Goal: Information Seeking & Learning: Find specific fact

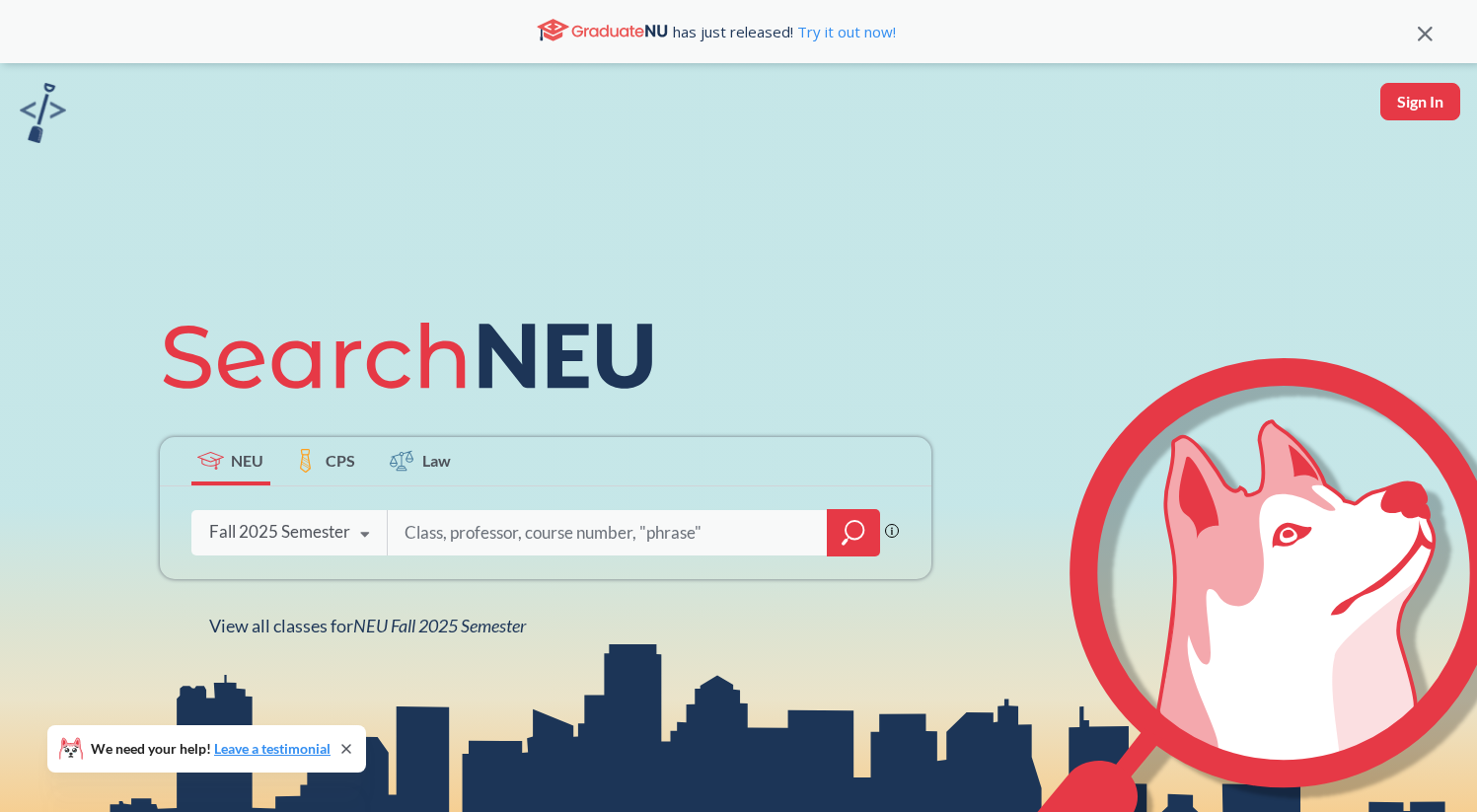
click at [561, 542] on input "search" at bounding box center [608, 532] width 411 height 42
type input "[PERSON_NAME]"
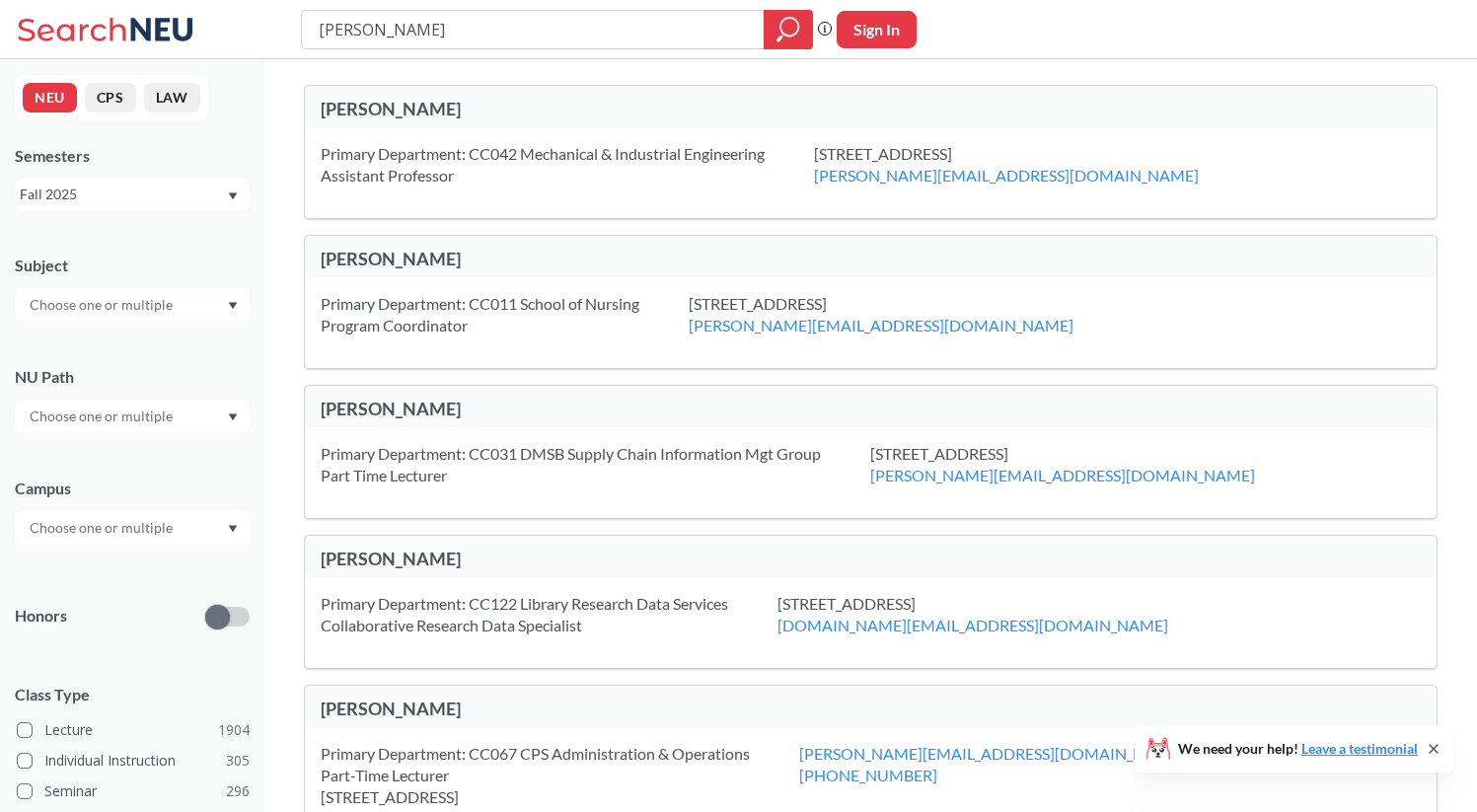
click at [410, 105] on div "[PERSON_NAME]" at bounding box center [595, 108] width 551 height 22
click at [446, 24] on input "[PERSON_NAME]" at bounding box center [533, 30] width 433 height 34
type input "m"
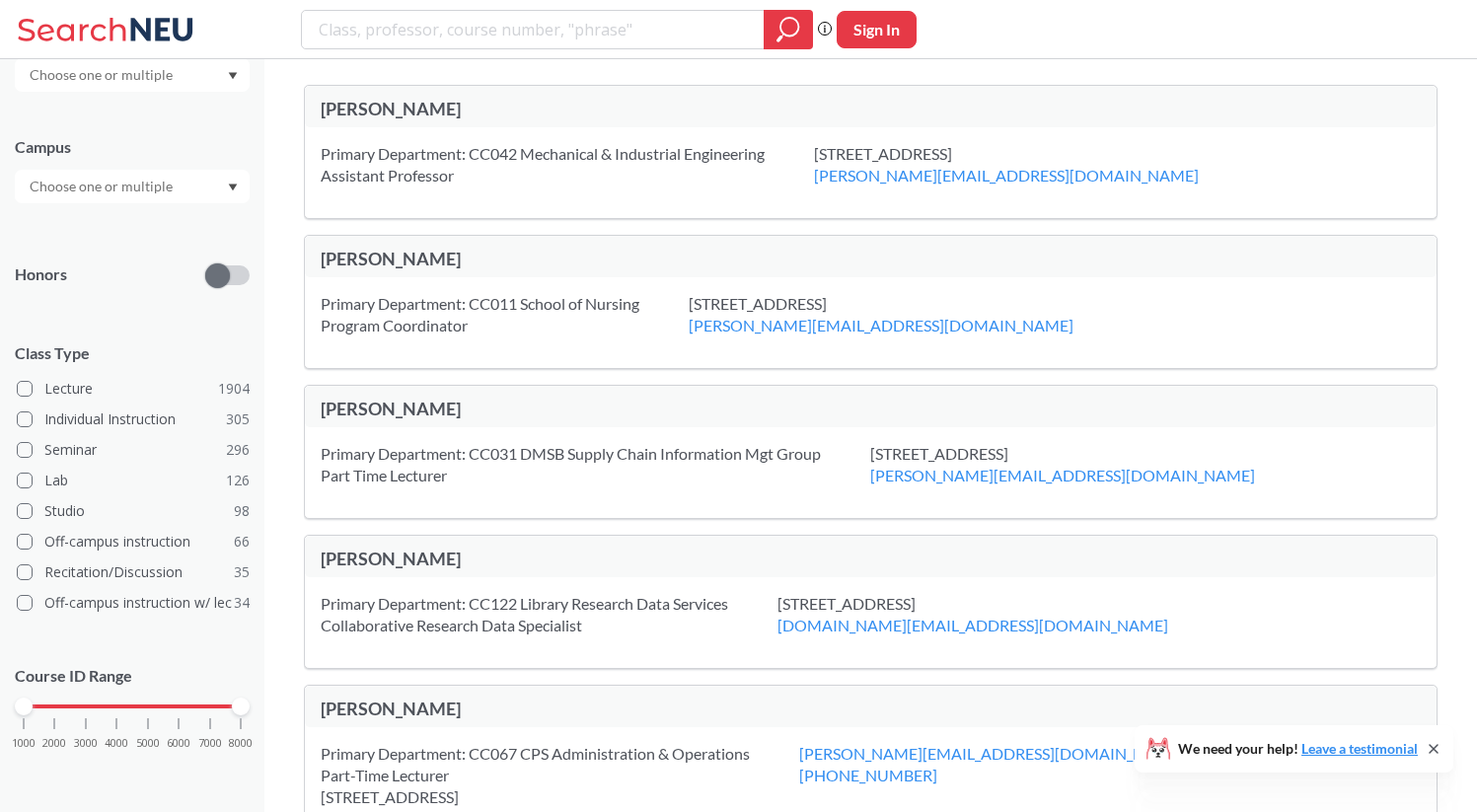
click at [362, 103] on div "[PERSON_NAME]" at bounding box center [595, 108] width 551 height 22
drag, startPoint x: 533, startPoint y: 183, endPoint x: 397, endPoint y: 182, distance: 136.0
click at [534, 183] on div "Primary Department: CC042 Mechanical & Industrial Engineering Assistant Profess…" at bounding box center [566, 165] width 493 height 44
click at [347, 175] on div "Primary Department: CC042 Mechanical & Industrial Engineering Assistant Profess…" at bounding box center [566, 165] width 493 height 44
click at [642, 165] on div "Primary Department: CC042 Mechanical & Industrial Engineering Assistant Profess…" at bounding box center [566, 165] width 493 height 44
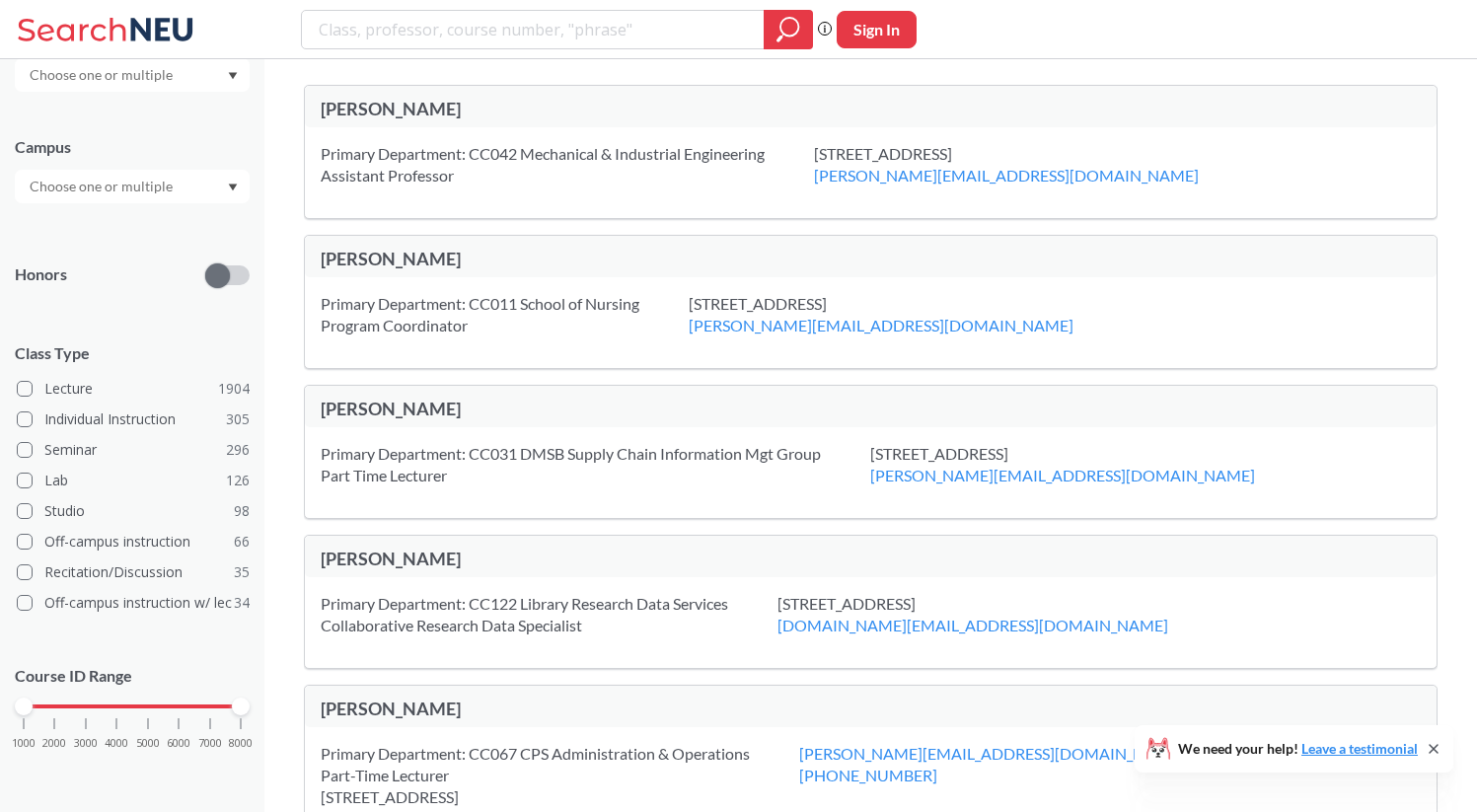
click at [880, 143] on div "[STREET_ADDRESS] [PERSON_NAME][EMAIL_ADDRESS][DOMAIN_NAME]" at bounding box center [1032, 165] width 434 height 44
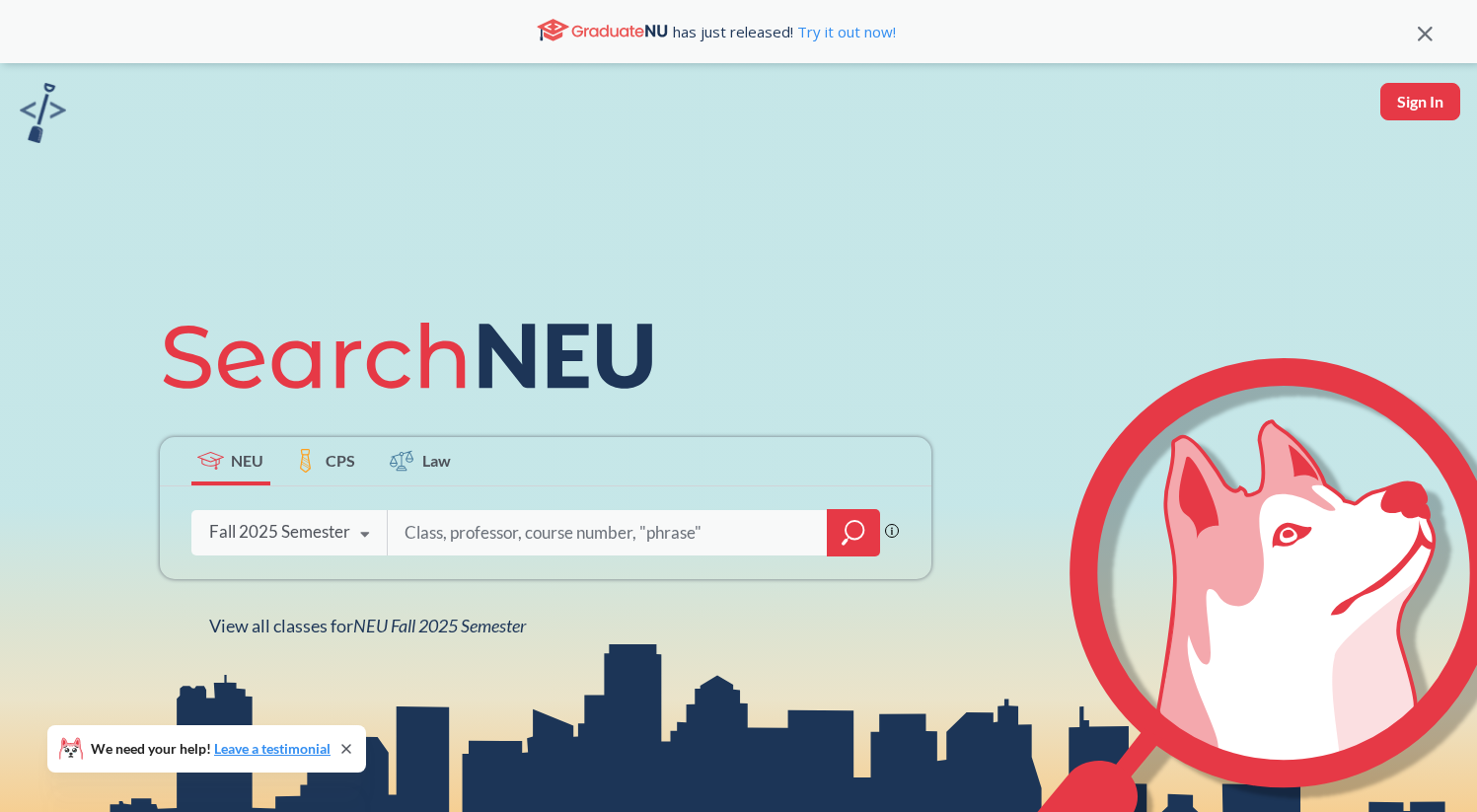
click at [558, 530] on input "search" at bounding box center [608, 532] width 411 height 42
type input "[PERSON_NAME]"
click at [849, 542] on icon "magnifying glass" at bounding box center [854, 532] width 24 height 28
click at [471, 524] on input "search" at bounding box center [608, 532] width 411 height 42
click at [474, 527] on input "search" at bounding box center [608, 532] width 411 height 42
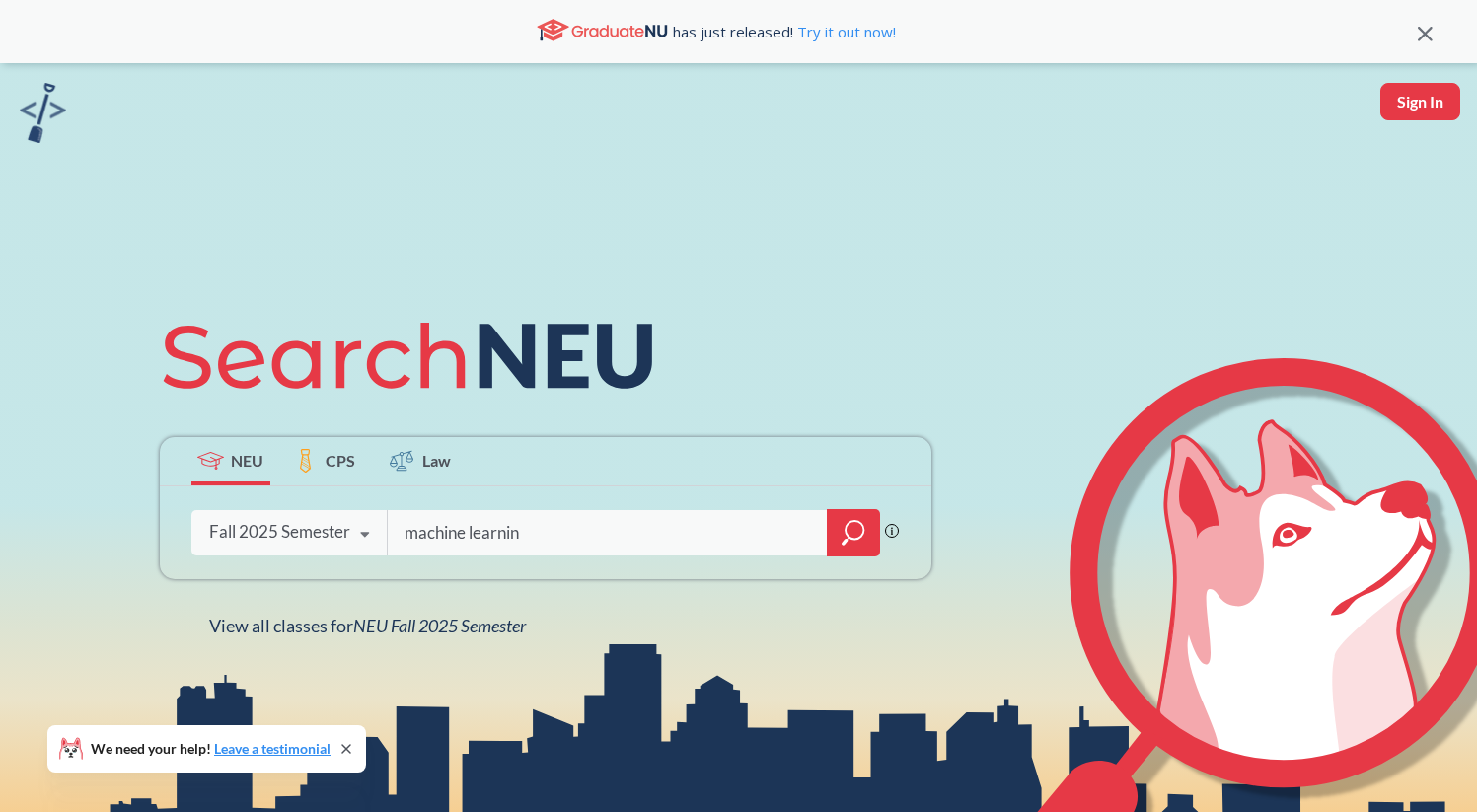
type input "machine learning"
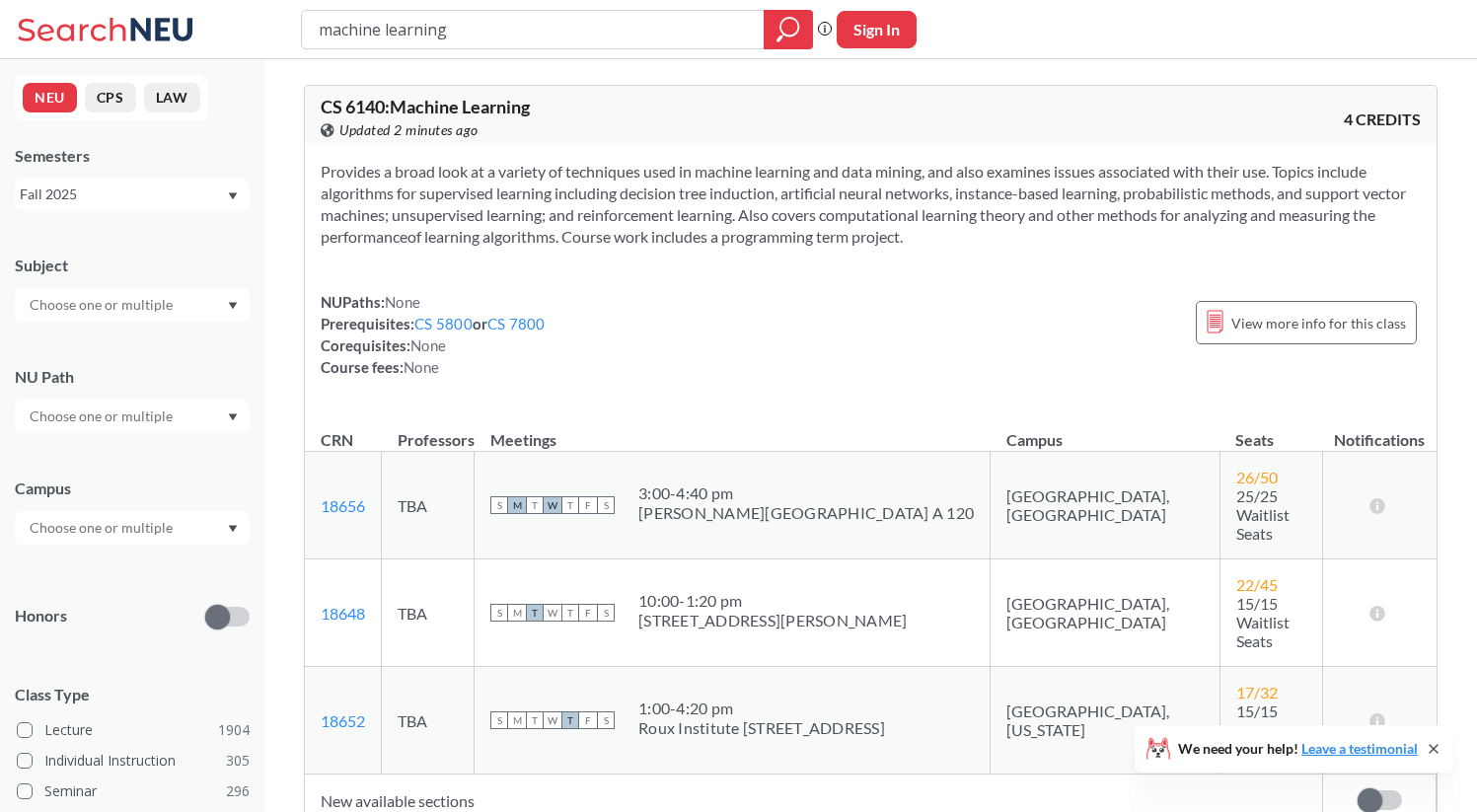
click at [172, 304] on input "text" at bounding box center [102, 304] width 166 height 24
click at [151, 341] on div "CS ( 115 )" at bounding box center [137, 339] width 223 height 22
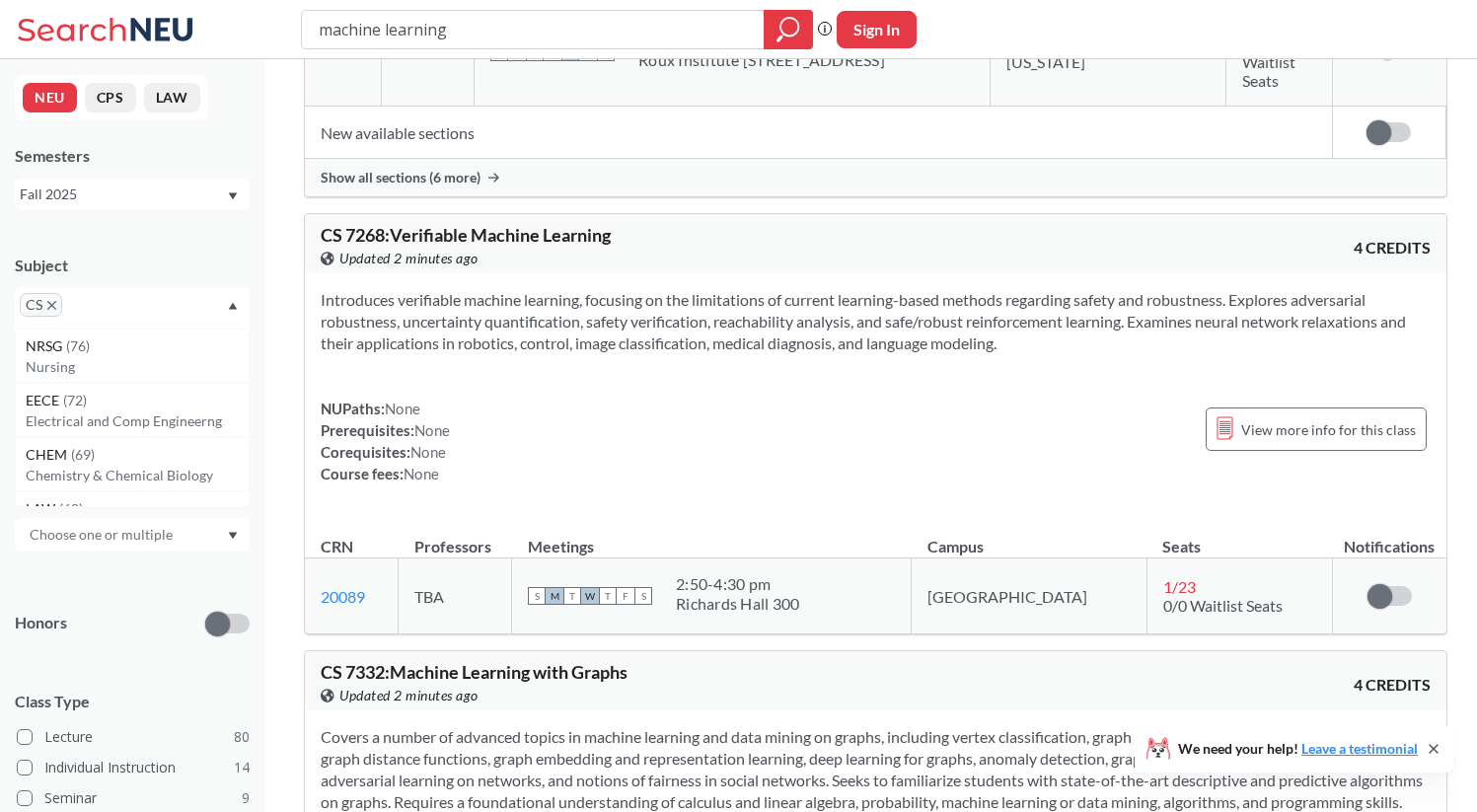
scroll to position [1062, 0]
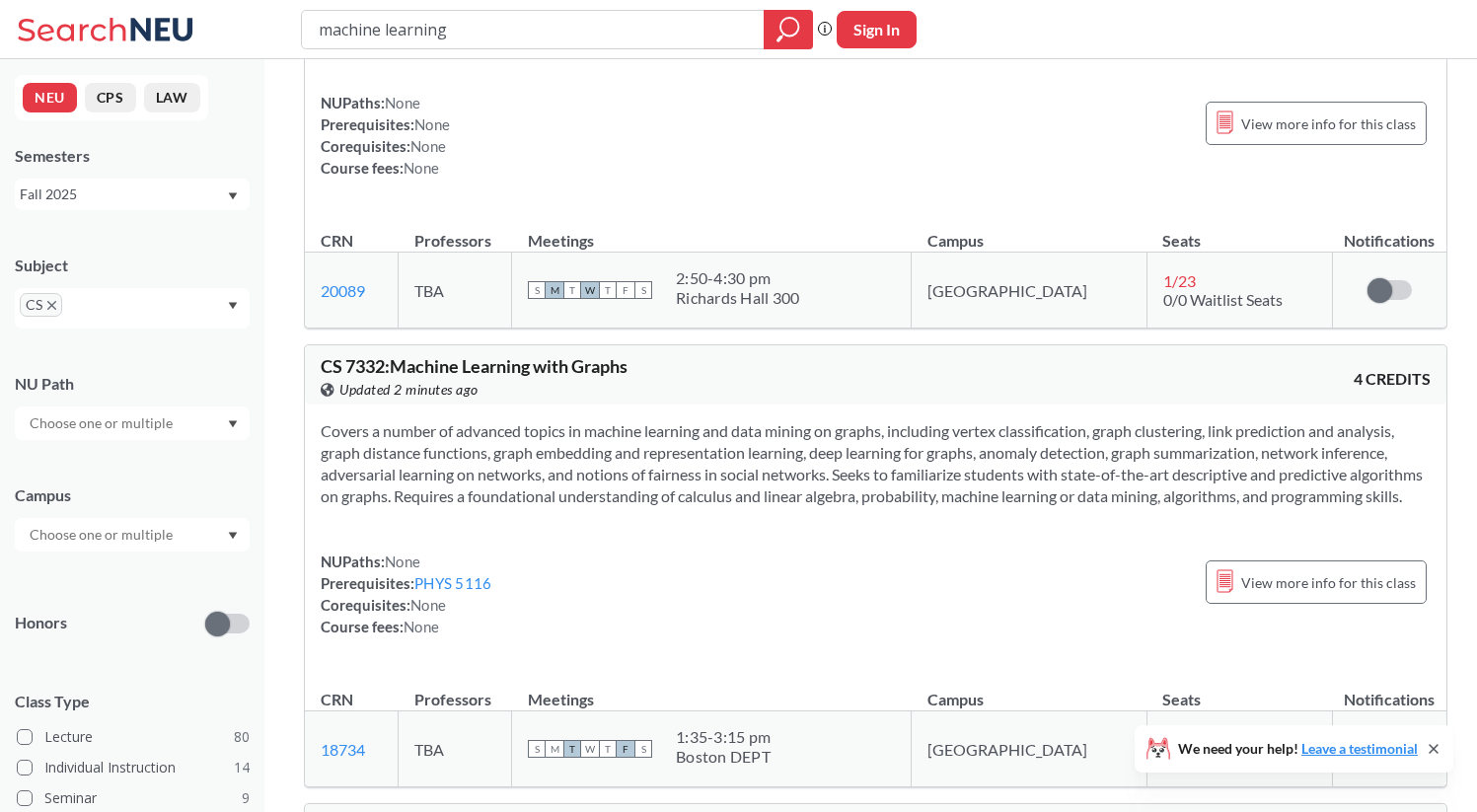
click at [454, 550] on div "NUPaths: None Prerequisites: PHYS 5116 Corequisites: None Course fees: None" at bounding box center [406, 594] width 171 height 87
click at [472, 574] on link "PHYS 5116" at bounding box center [453, 583] width 77 height 18
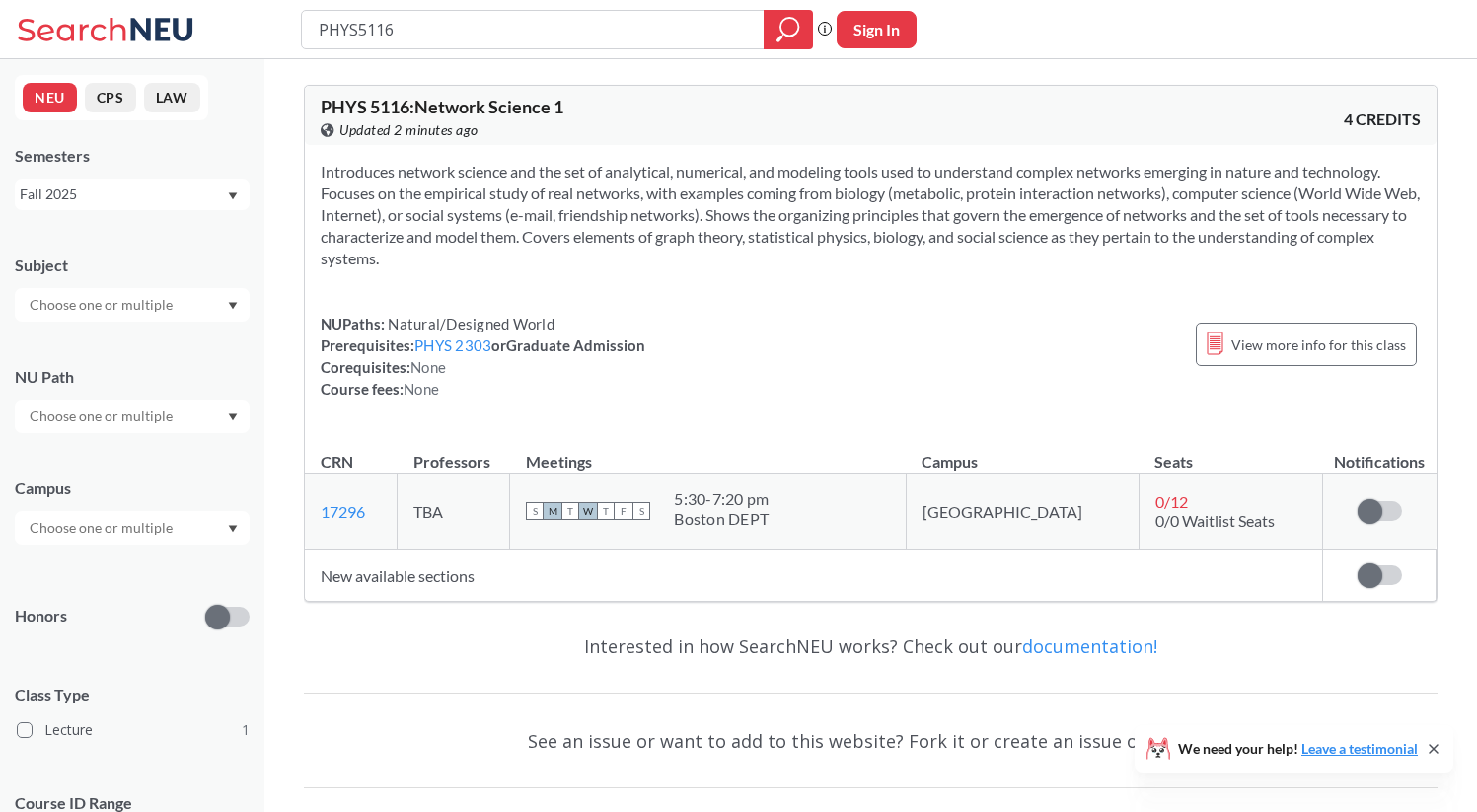
type input "machine learning"
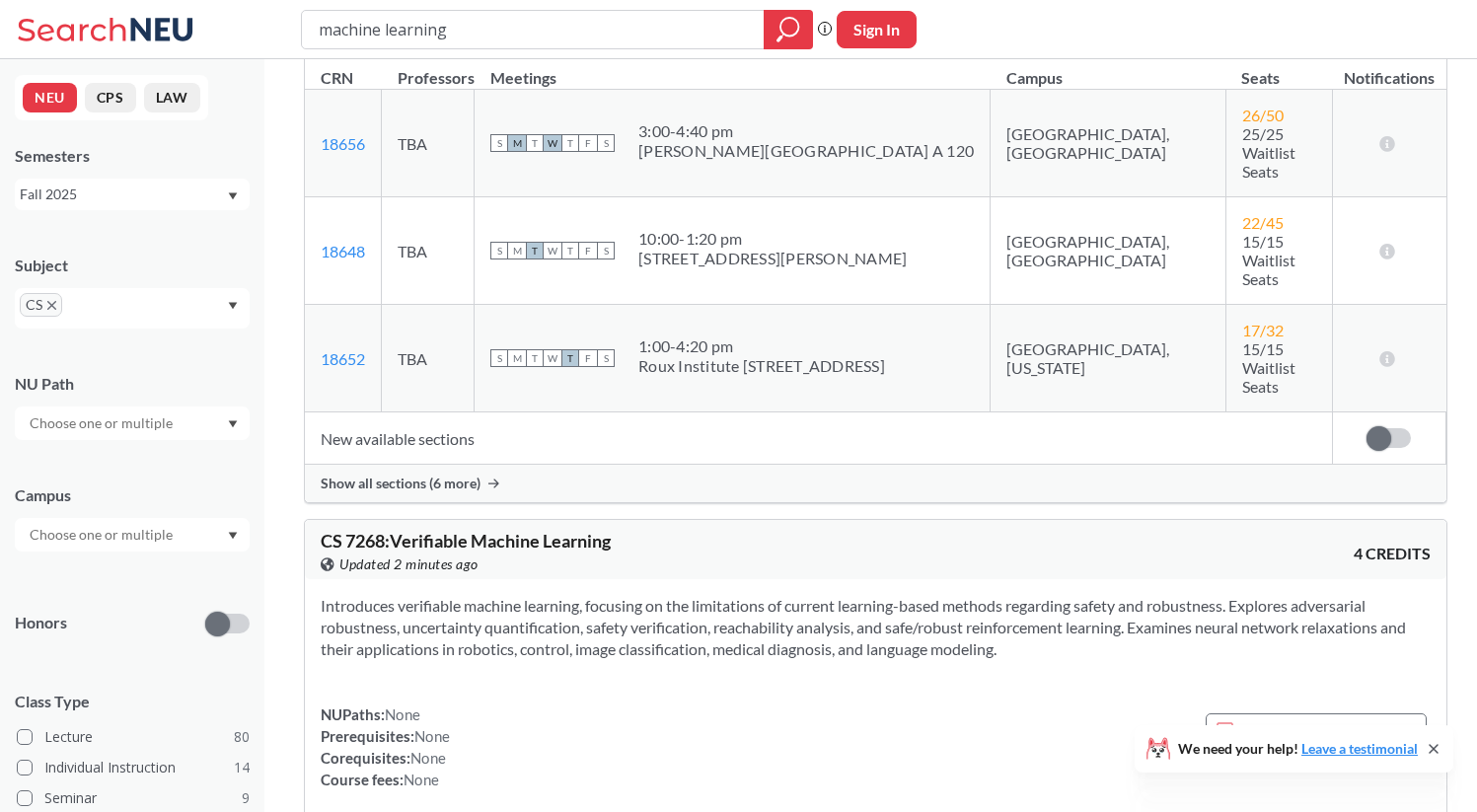
scroll to position [50, 0]
